Goal: Information Seeking & Learning: Learn about a topic

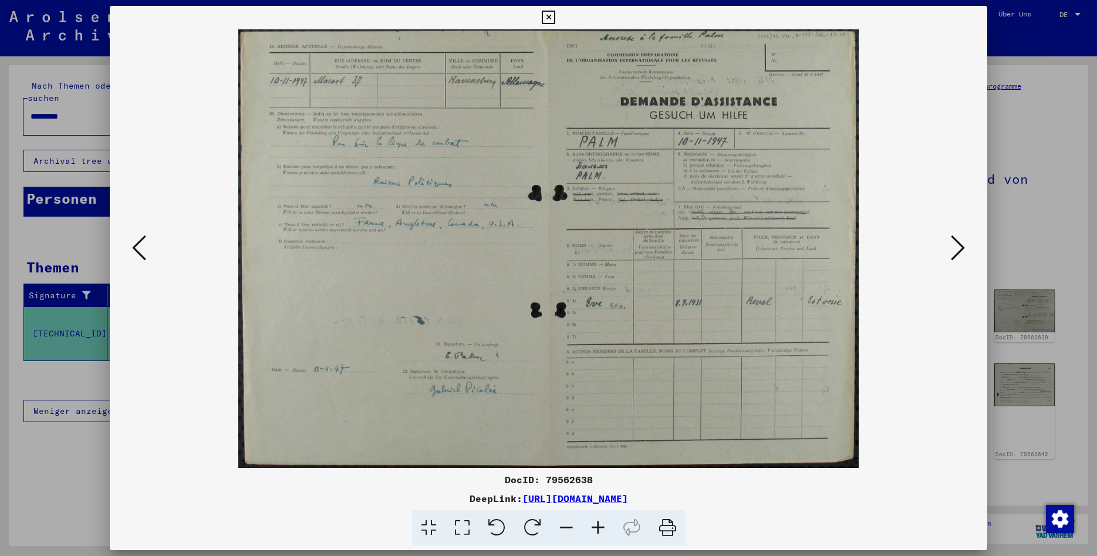
click at [555, 18] on icon at bounding box center [548, 18] width 13 height 14
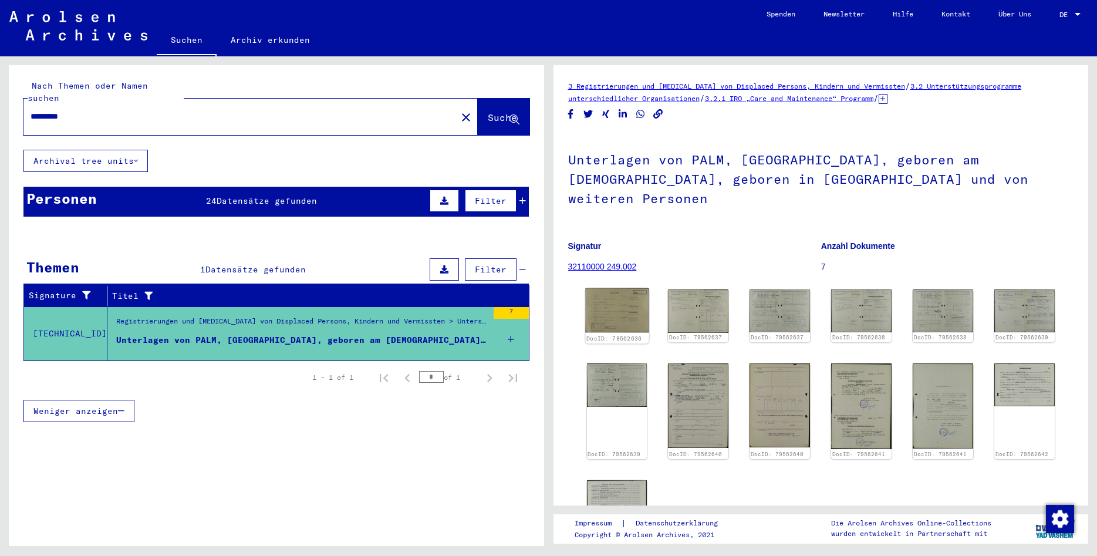
click at [611, 288] on img at bounding box center [616, 310] width 63 height 44
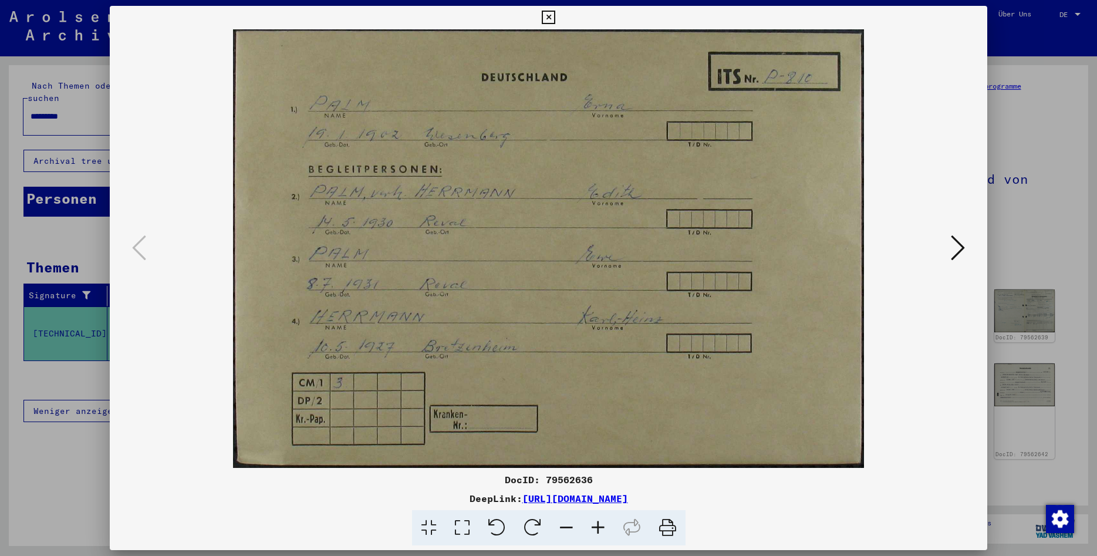
click at [665, 525] on icon at bounding box center [668, 528] width 36 height 36
click at [954, 248] on icon at bounding box center [958, 248] width 14 height 28
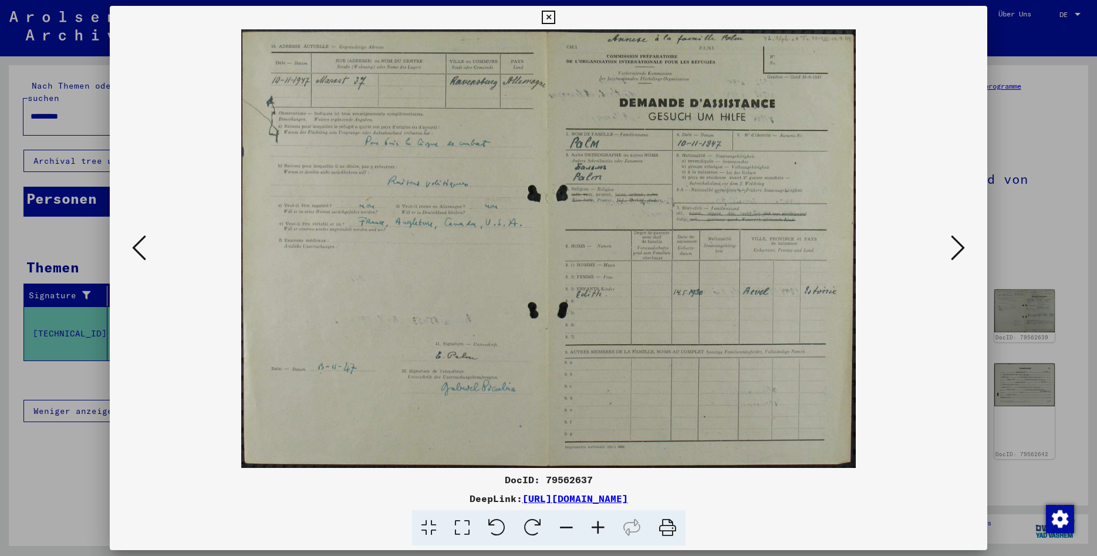
click at [952, 255] on icon at bounding box center [958, 248] width 14 height 28
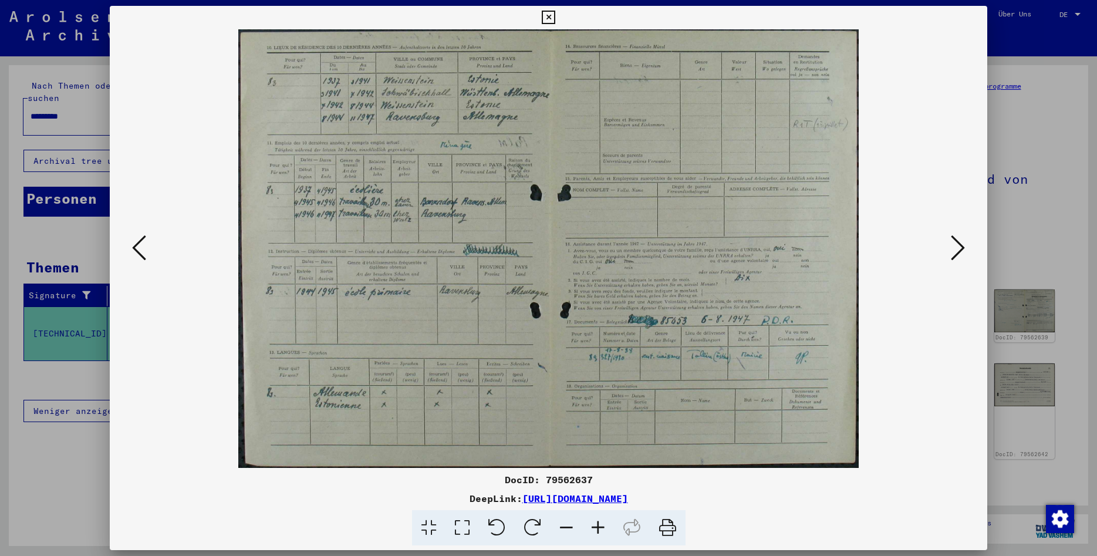
click at [952, 255] on icon at bounding box center [958, 248] width 14 height 28
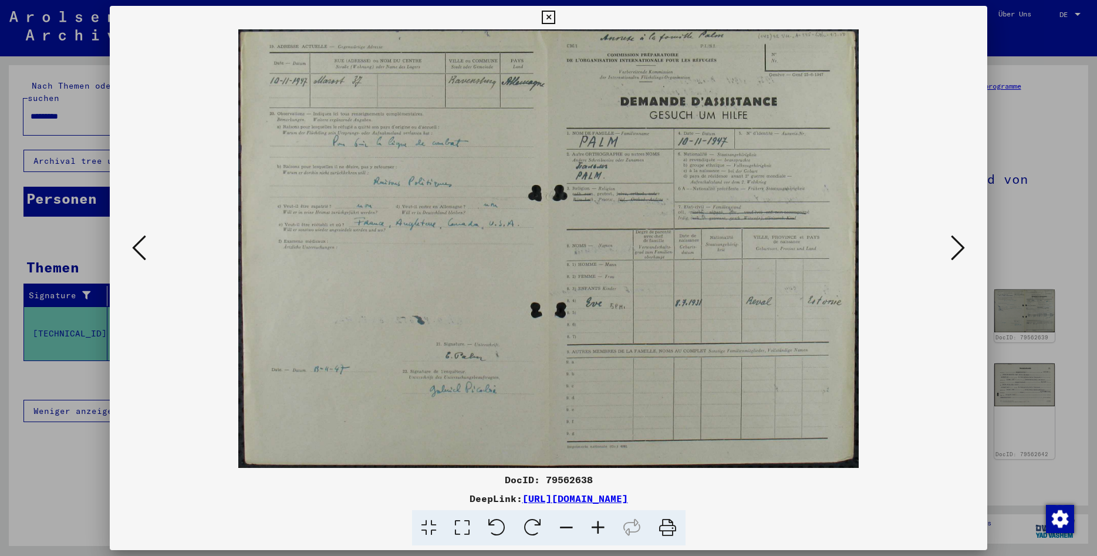
click at [943, 126] on img at bounding box center [548, 248] width 797 height 438
click at [953, 249] on icon at bounding box center [958, 248] width 14 height 28
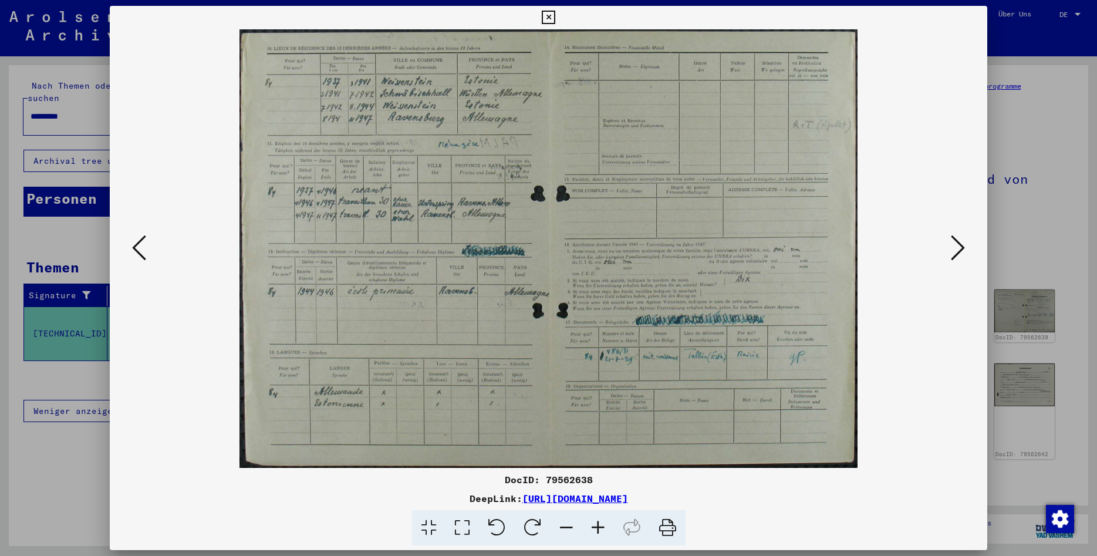
click at [430, 341] on img at bounding box center [548, 248] width 797 height 438
click at [227, 513] on div at bounding box center [548, 528] width 868 height 36
click at [559, 27] on div at bounding box center [548, 17] width 21 height 23
click at [959, 241] on icon at bounding box center [958, 248] width 14 height 28
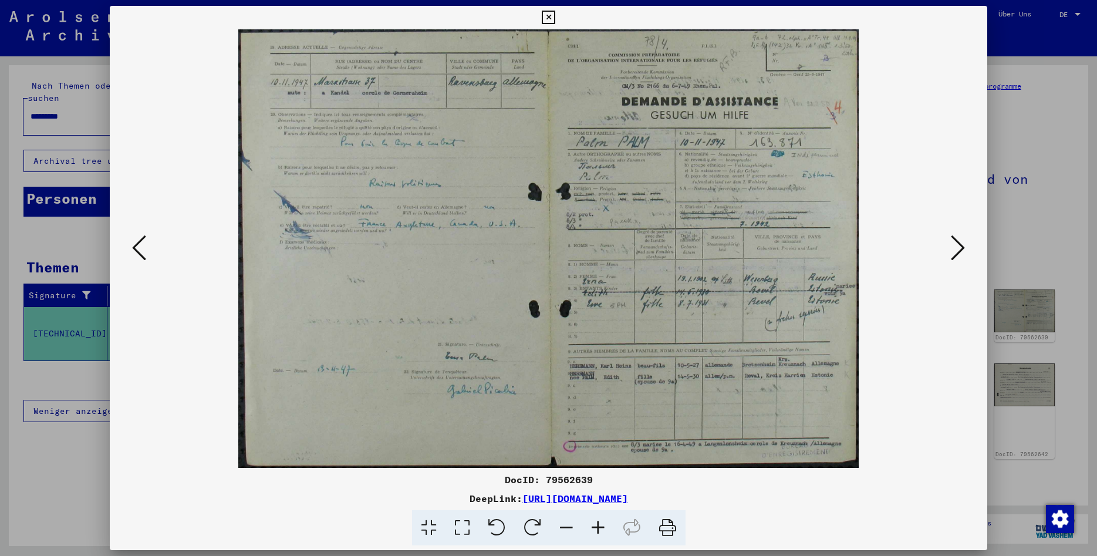
click at [941, 77] on img at bounding box center [548, 248] width 797 height 438
click at [957, 245] on icon at bounding box center [958, 248] width 14 height 28
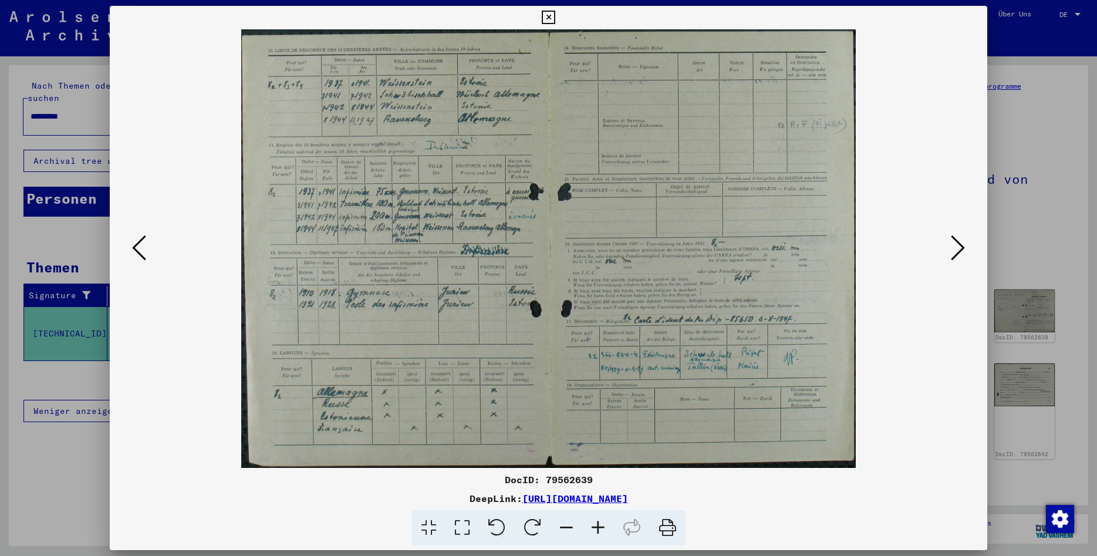
click at [941, 82] on img at bounding box center [548, 248] width 797 height 438
click at [961, 250] on icon at bounding box center [958, 248] width 14 height 28
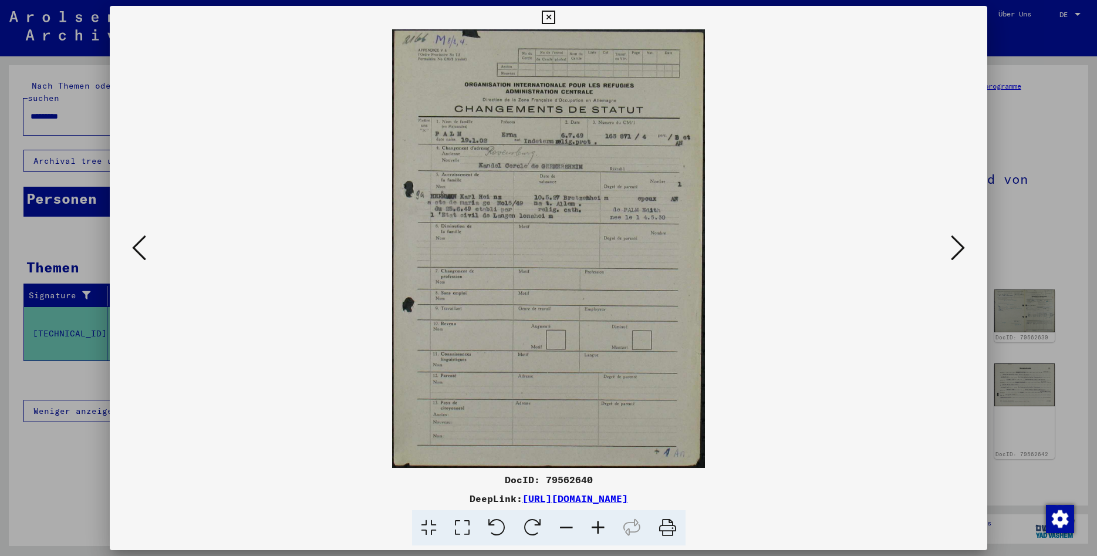
click at [559, 15] on div at bounding box center [548, 17] width 21 height 23
click at [958, 244] on icon at bounding box center [958, 248] width 14 height 28
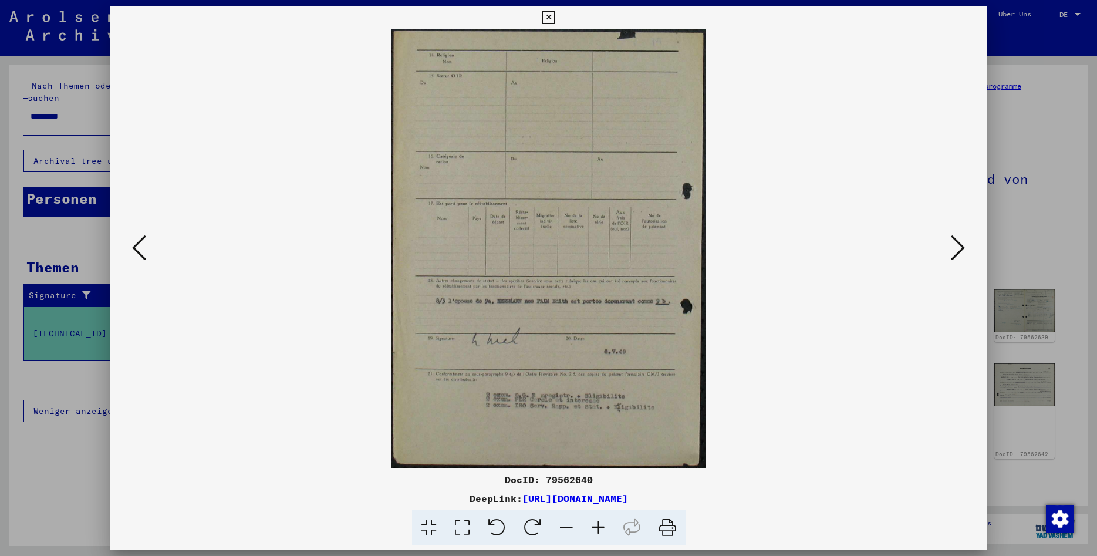
click at [559, 29] on div at bounding box center [548, 17] width 21 height 23
click at [219, 441] on img at bounding box center [548, 248] width 797 height 438
click at [947, 248] on img at bounding box center [548, 248] width 797 height 438
click at [964, 250] on icon at bounding box center [958, 248] width 14 height 28
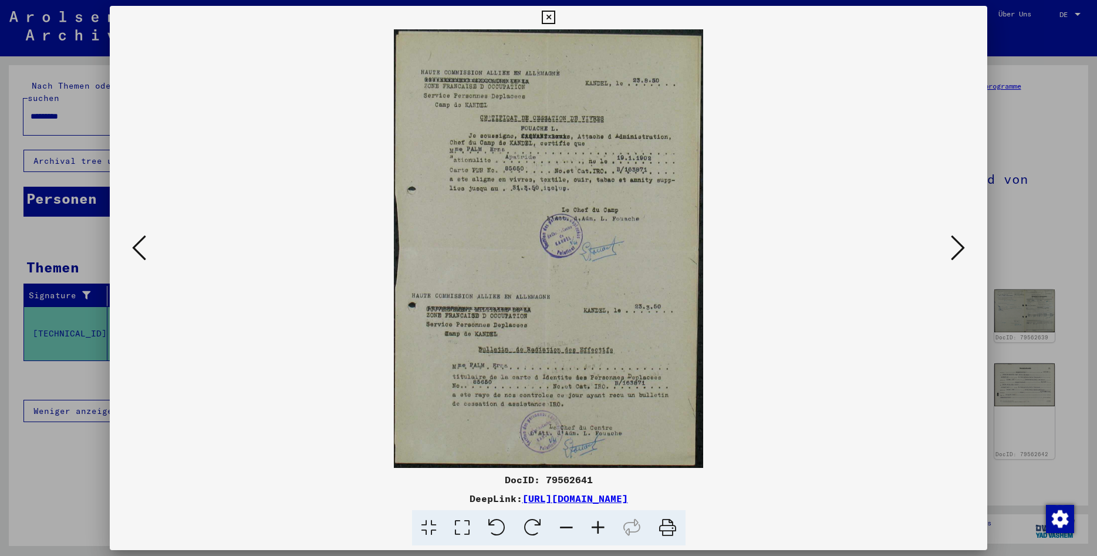
click at [751, 43] on img at bounding box center [548, 248] width 797 height 438
click at [958, 245] on icon at bounding box center [958, 248] width 14 height 28
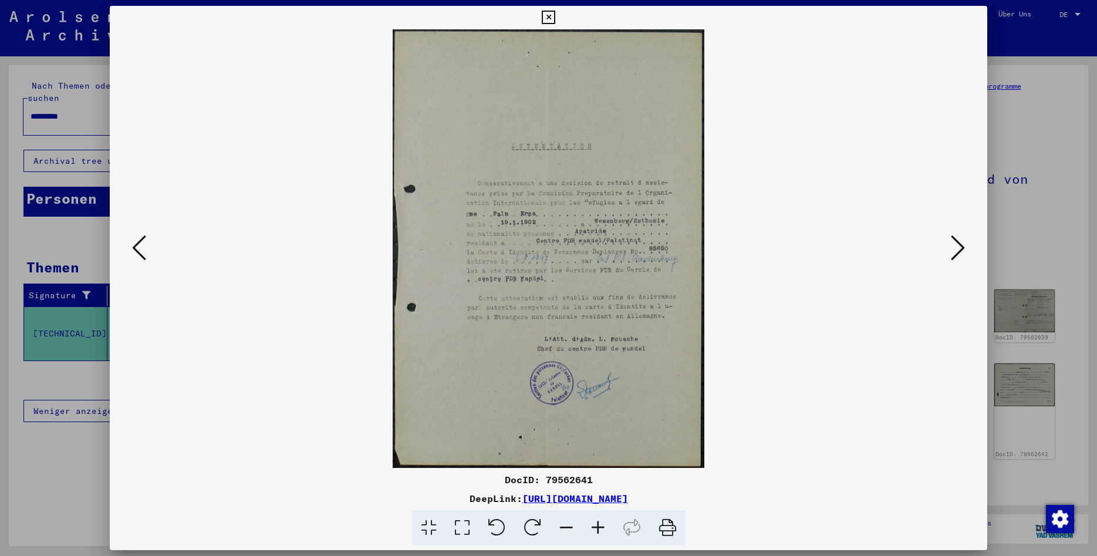
click at [737, 35] on img at bounding box center [548, 248] width 797 height 438
click at [956, 250] on icon at bounding box center [958, 248] width 14 height 28
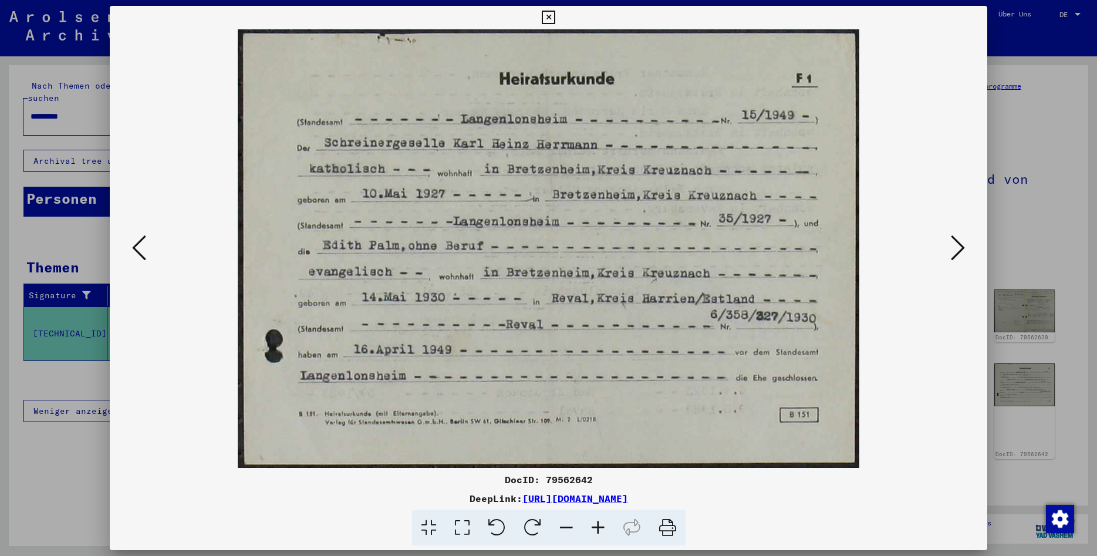
click at [195, 384] on img at bounding box center [548, 248] width 797 height 438
click at [958, 246] on icon at bounding box center [958, 248] width 14 height 28
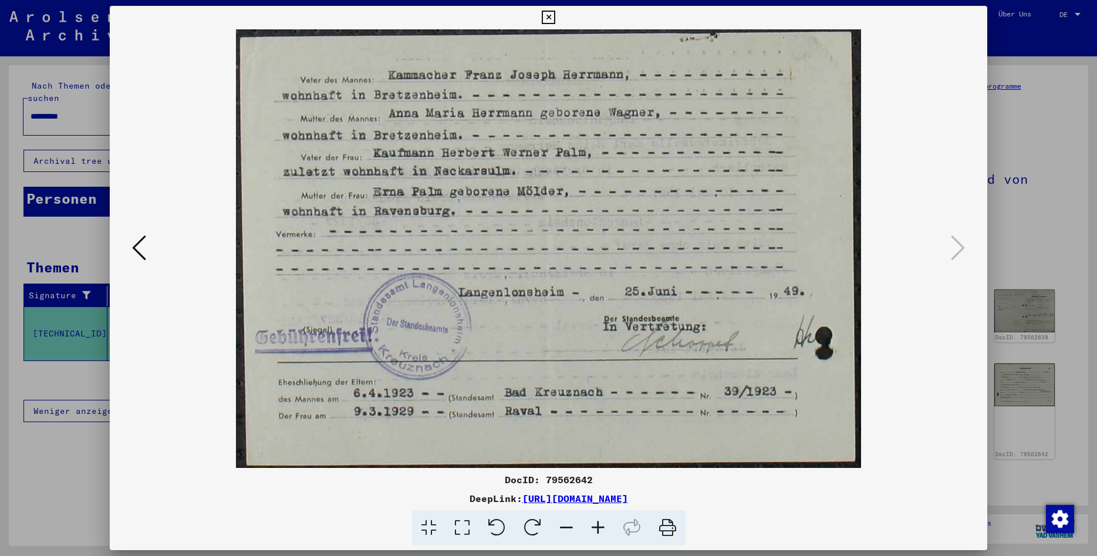
click at [209, 378] on img at bounding box center [548, 248] width 797 height 438
click at [555, 18] on icon at bounding box center [548, 18] width 13 height 14
